Goal: Find specific page/section: Find specific page/section

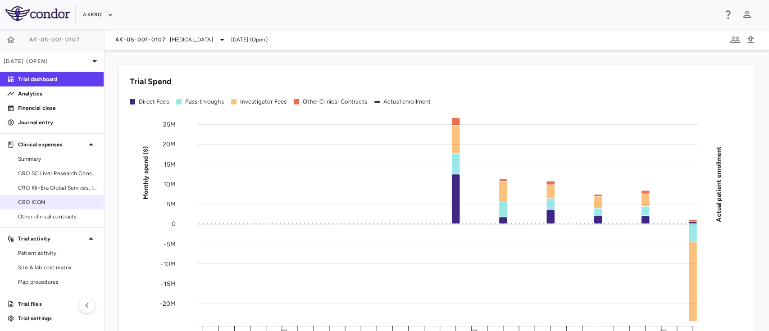
click at [47, 203] on span "CRO ICON" at bounding box center [57, 202] width 78 height 8
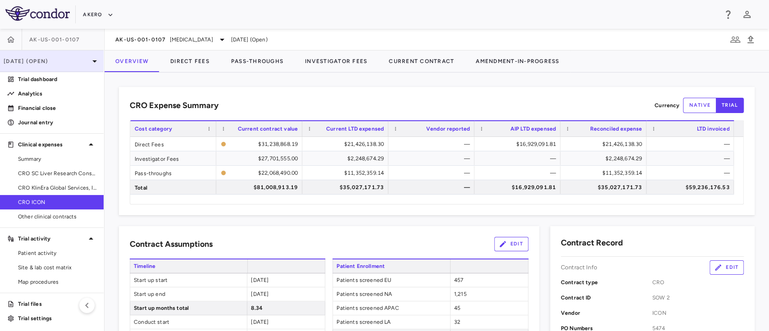
click at [47, 63] on p "[DATE] (Open)" at bounding box center [47, 61] width 86 height 8
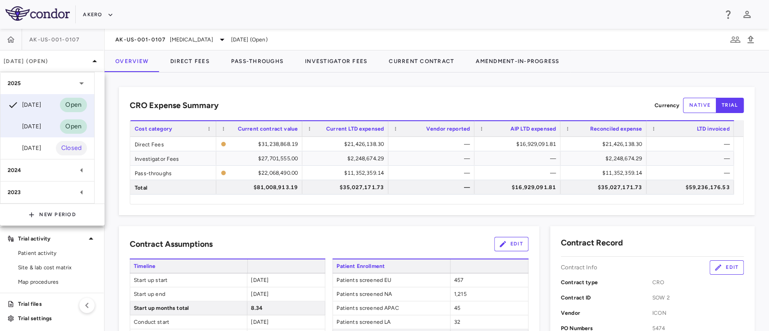
click at [37, 121] on div "[DATE]" at bounding box center [24, 126] width 33 height 11
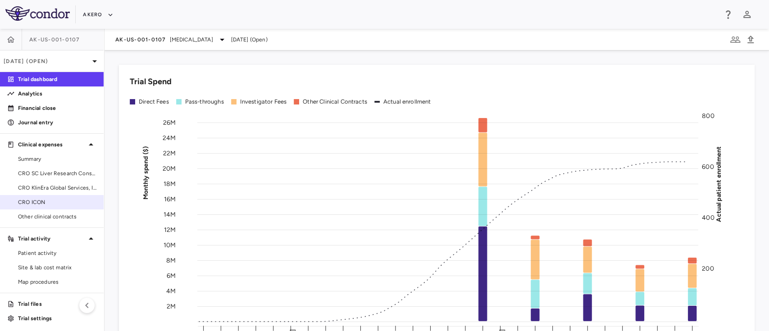
click at [41, 207] on link "CRO ICON" at bounding box center [52, 202] width 104 height 14
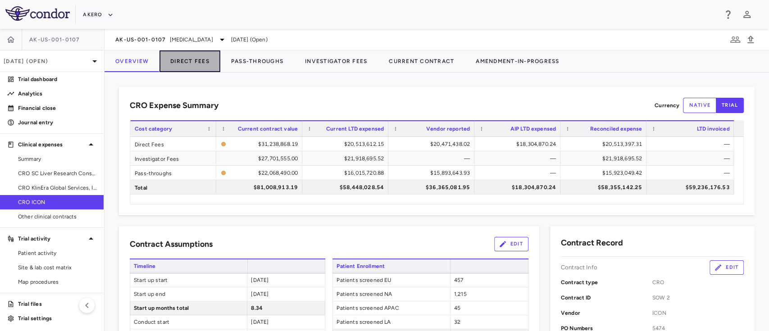
click at [195, 59] on button "Direct Fees" at bounding box center [189, 61] width 61 height 22
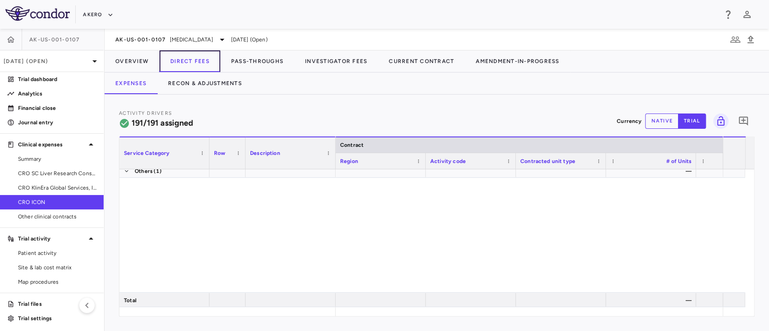
scroll to position [3191, 0]
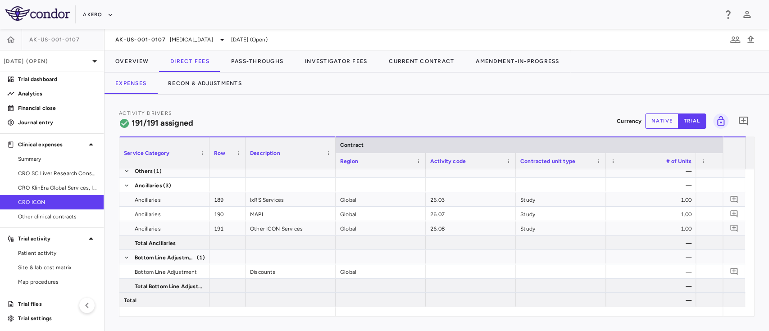
drag, startPoint x: 366, startPoint y: 317, endPoint x: 448, endPoint y: 326, distance: 82.9
click at [448, 326] on div "Activity Drivers 191/191 assigned Currency native trial 0 Service Category Drag…" at bounding box center [436, 213] width 664 height 236
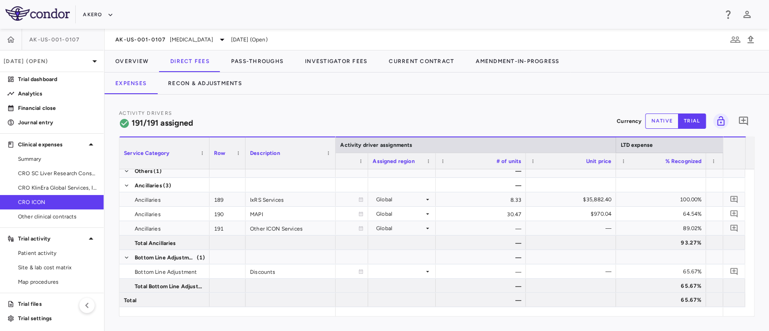
scroll to position [0, 818]
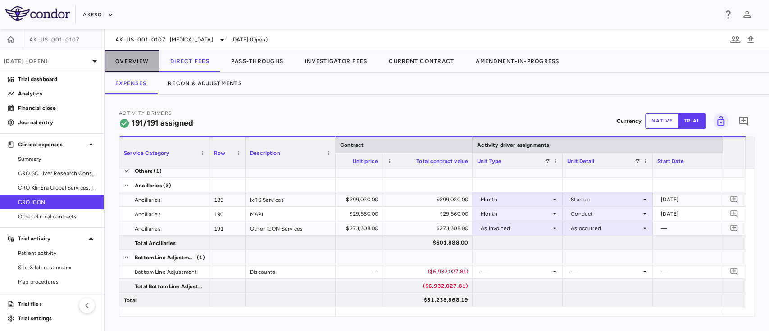
click at [138, 65] on button "Overview" at bounding box center [131, 61] width 55 height 22
